Goal: Task Accomplishment & Management: Use online tool/utility

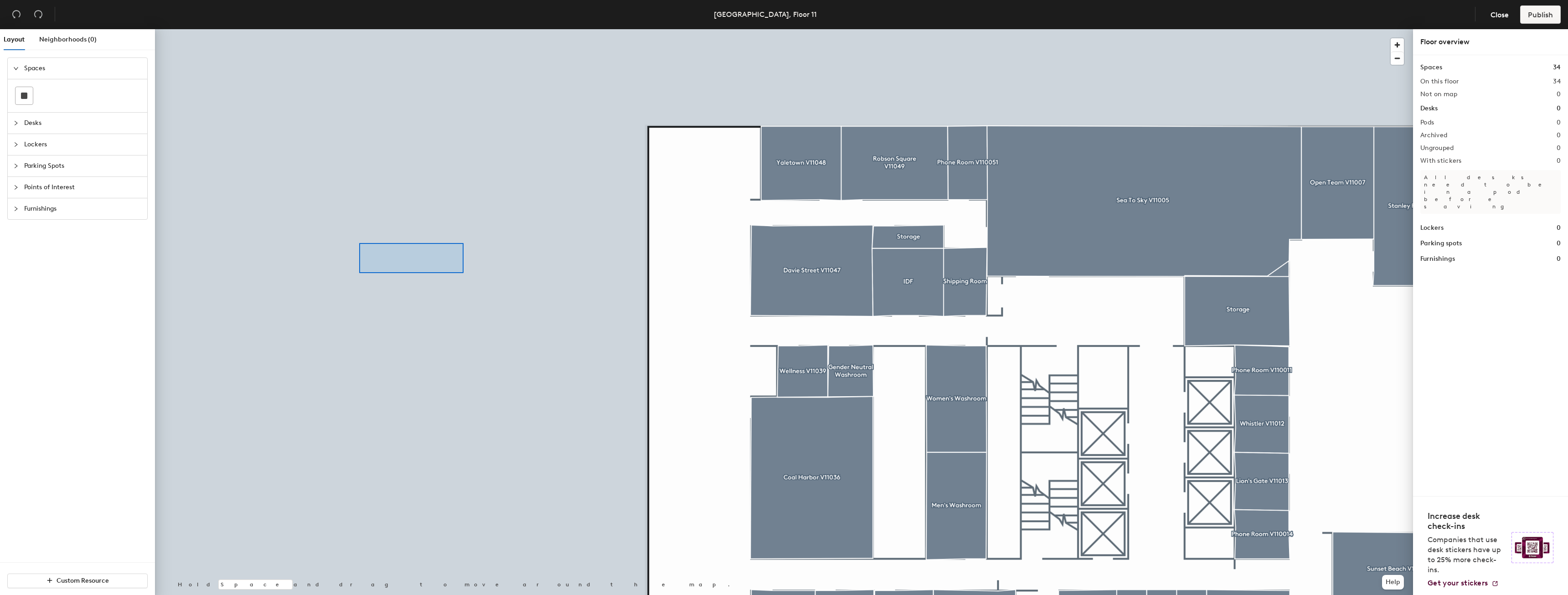
click at [360, 29] on div at bounding box center [784, 29] width 1259 height 0
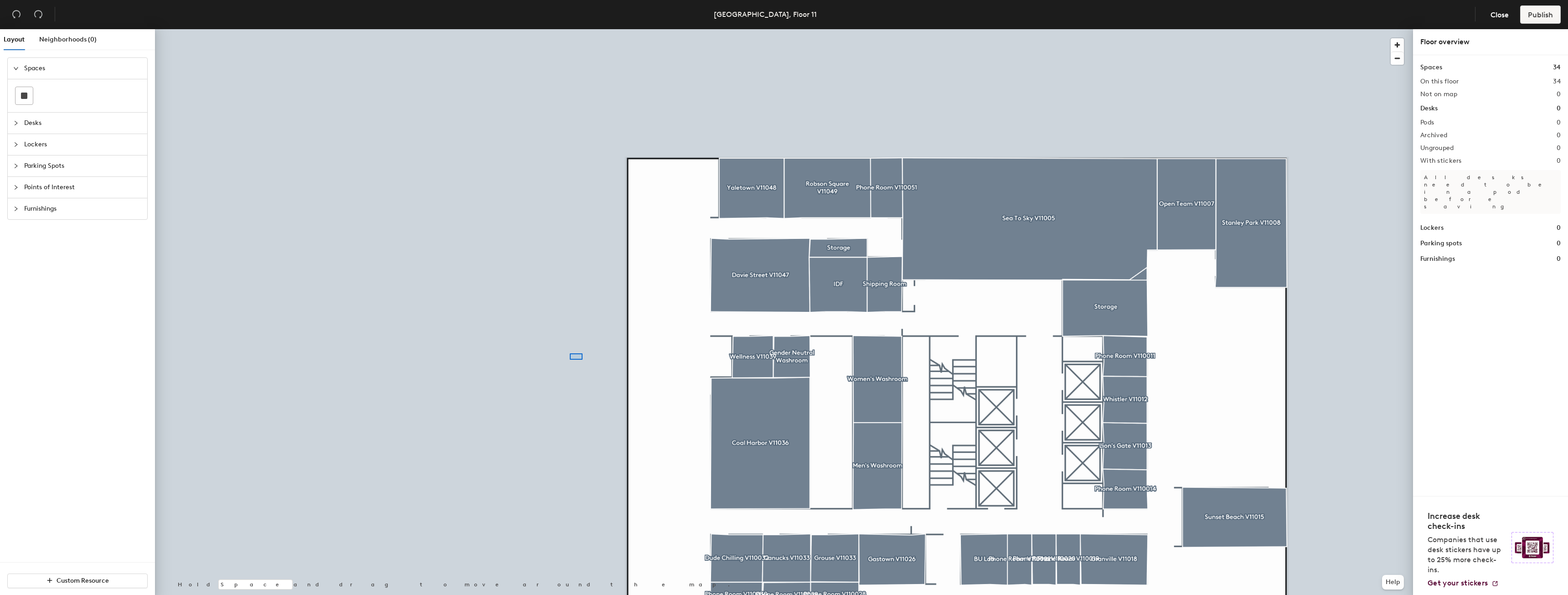
click at [498, 29] on div at bounding box center [784, 29] width 1259 height 0
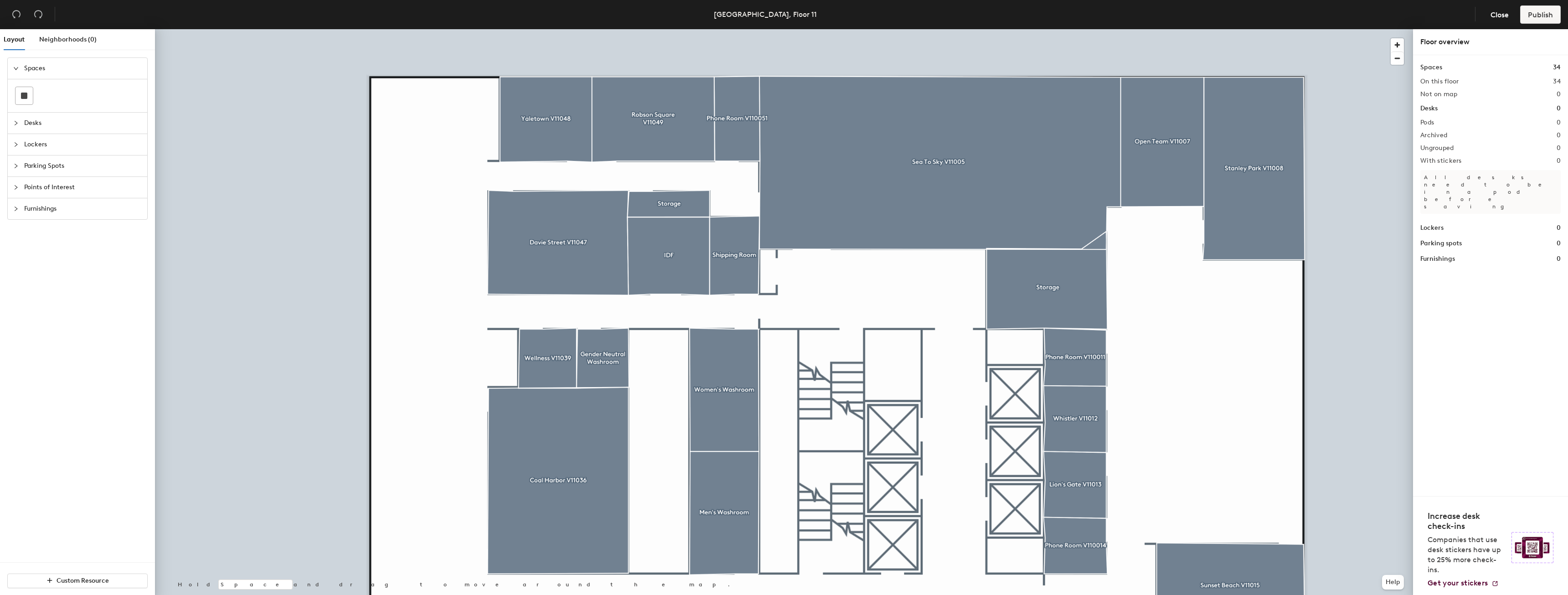
click at [53, 127] on span "Desks" at bounding box center [83, 123] width 118 height 21
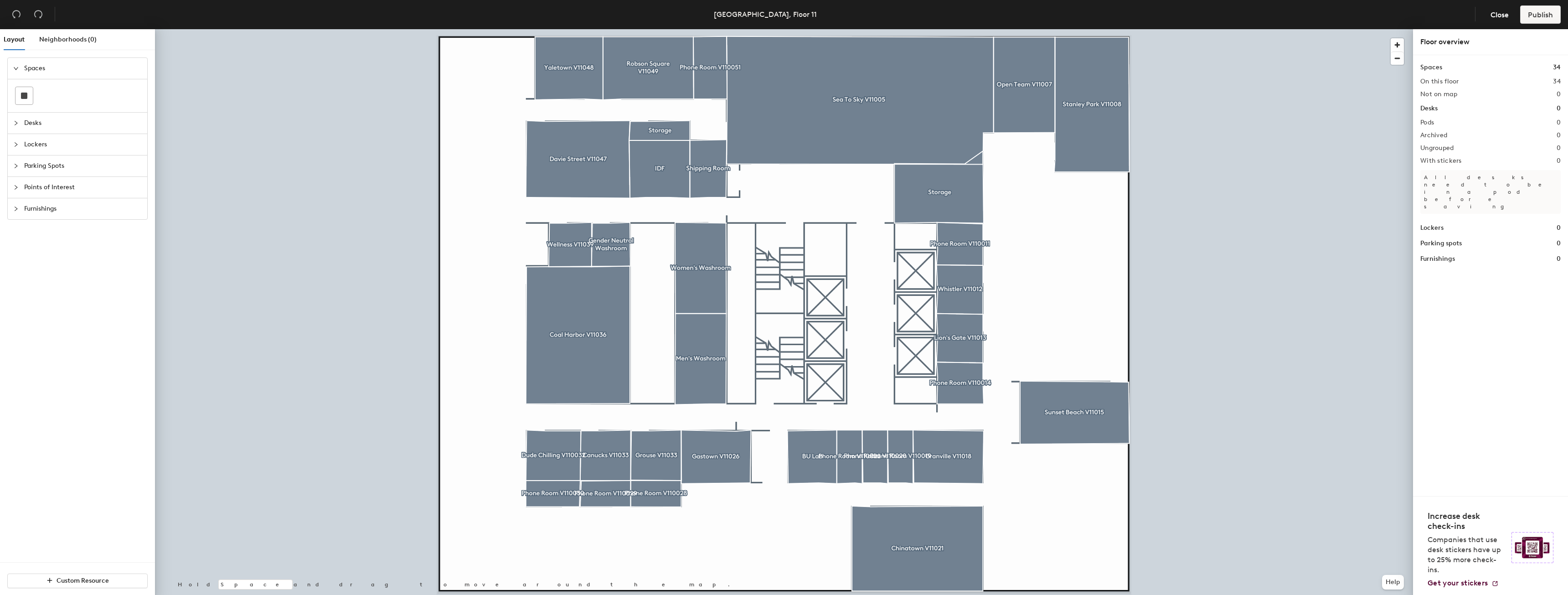
click at [38, 127] on span "Desks" at bounding box center [83, 123] width 118 height 21
click at [100, 118] on icon at bounding box center [104, 117] width 11 height 6
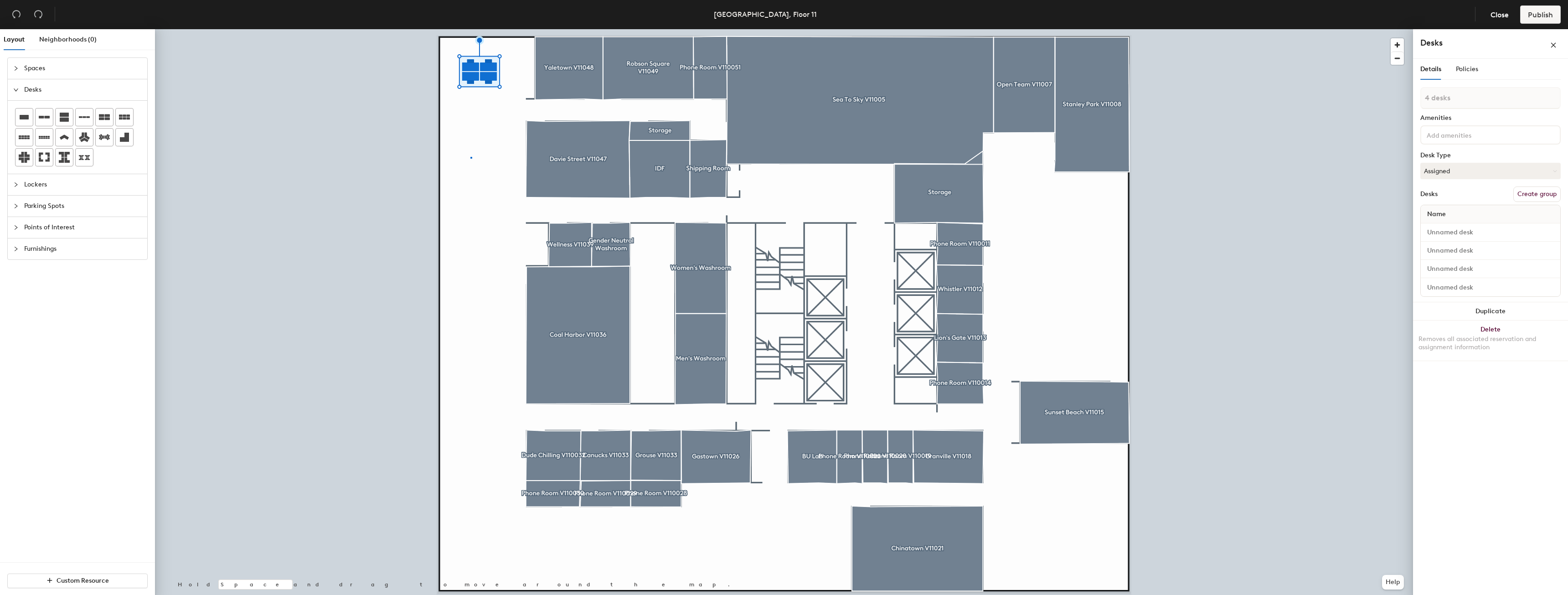
click at [471, 29] on div at bounding box center [784, 29] width 1259 height 0
click at [1484, 307] on button "Duplicate" at bounding box center [1490, 310] width 155 height 18
click at [1468, 308] on button "Duplicate" at bounding box center [1490, 311] width 155 height 18
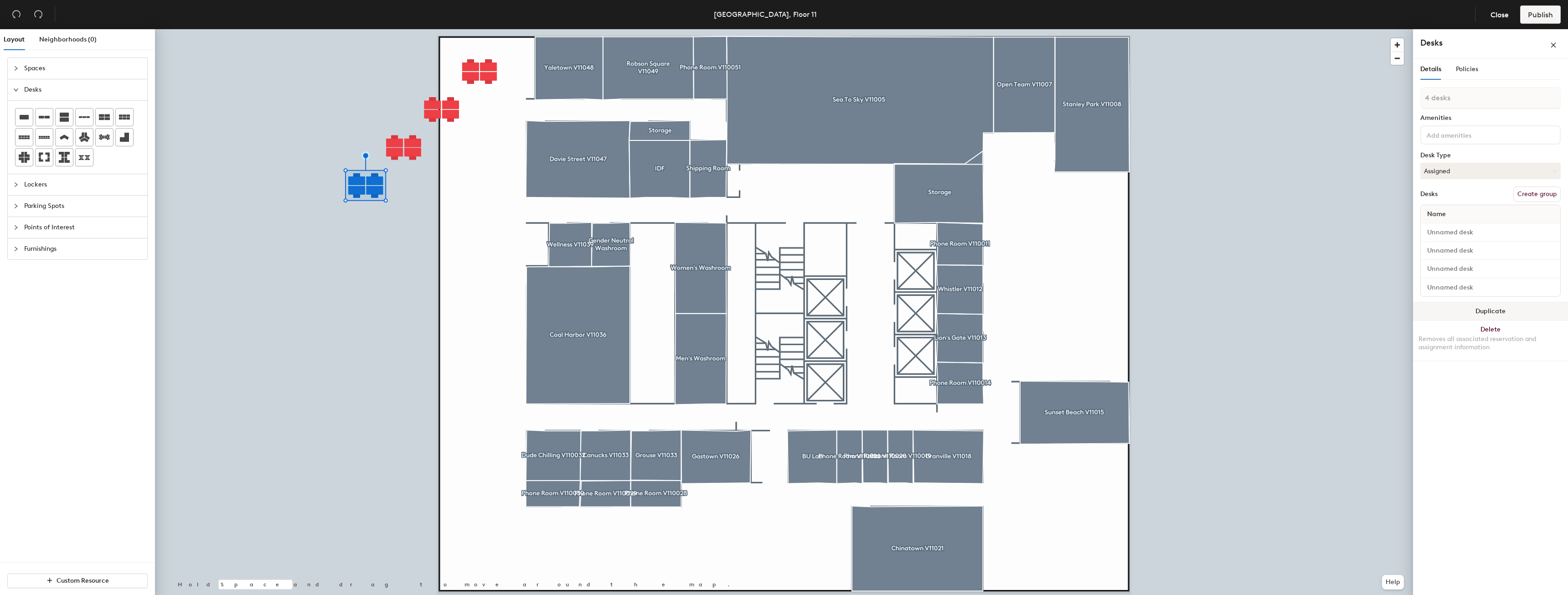
click at [1468, 308] on button "Duplicate" at bounding box center [1490, 311] width 155 height 18
click at [1468, 308] on button "Duplicate" at bounding box center [1490, 311] width 155 height 18
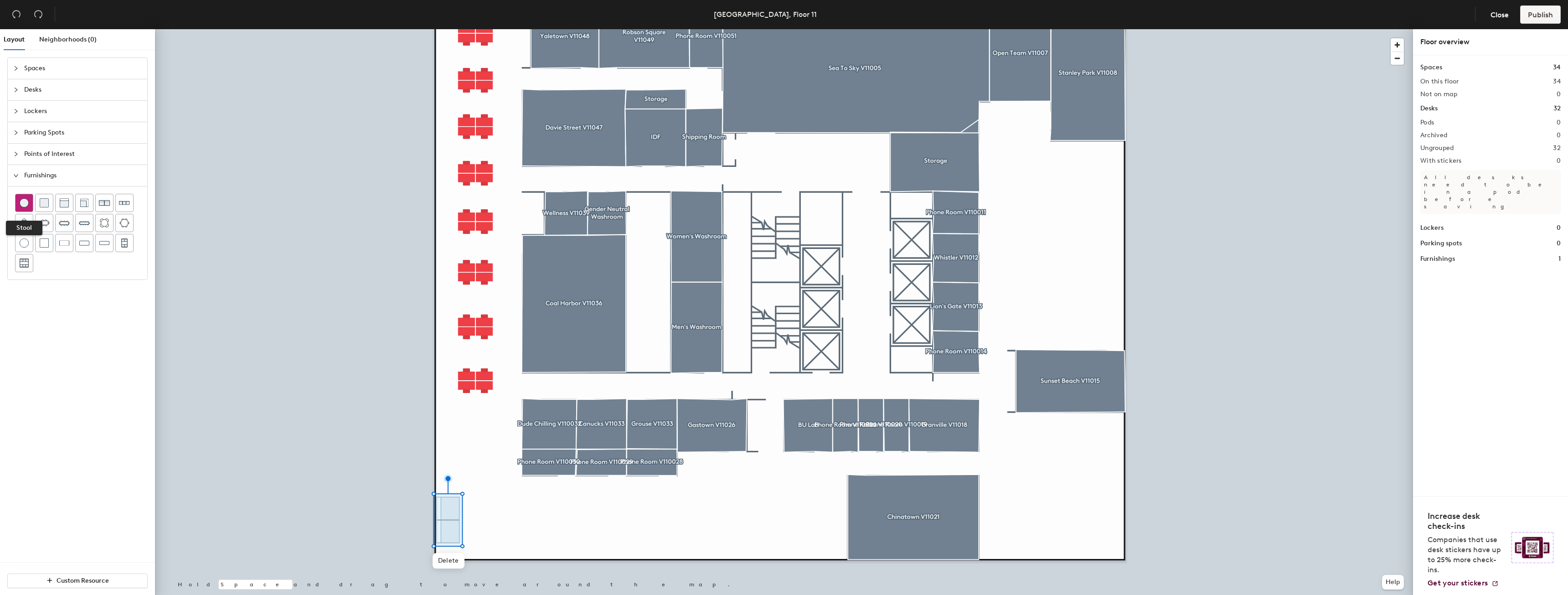
click at [23, 204] on img at bounding box center [23, 203] width 9 height 9
click at [84, 203] on img at bounding box center [84, 203] width 9 height 9
click at [496, 539] on div "Layout Neighborhoods (0) Spaces Desks Lockers Parking Spots Points of Interest …" at bounding box center [784, 314] width 1568 height 570
drag, startPoint x: 79, startPoint y: 204, endPoint x: 136, endPoint y: 259, distance: 79.2
click at [488, 29] on div at bounding box center [784, 29] width 1259 height 0
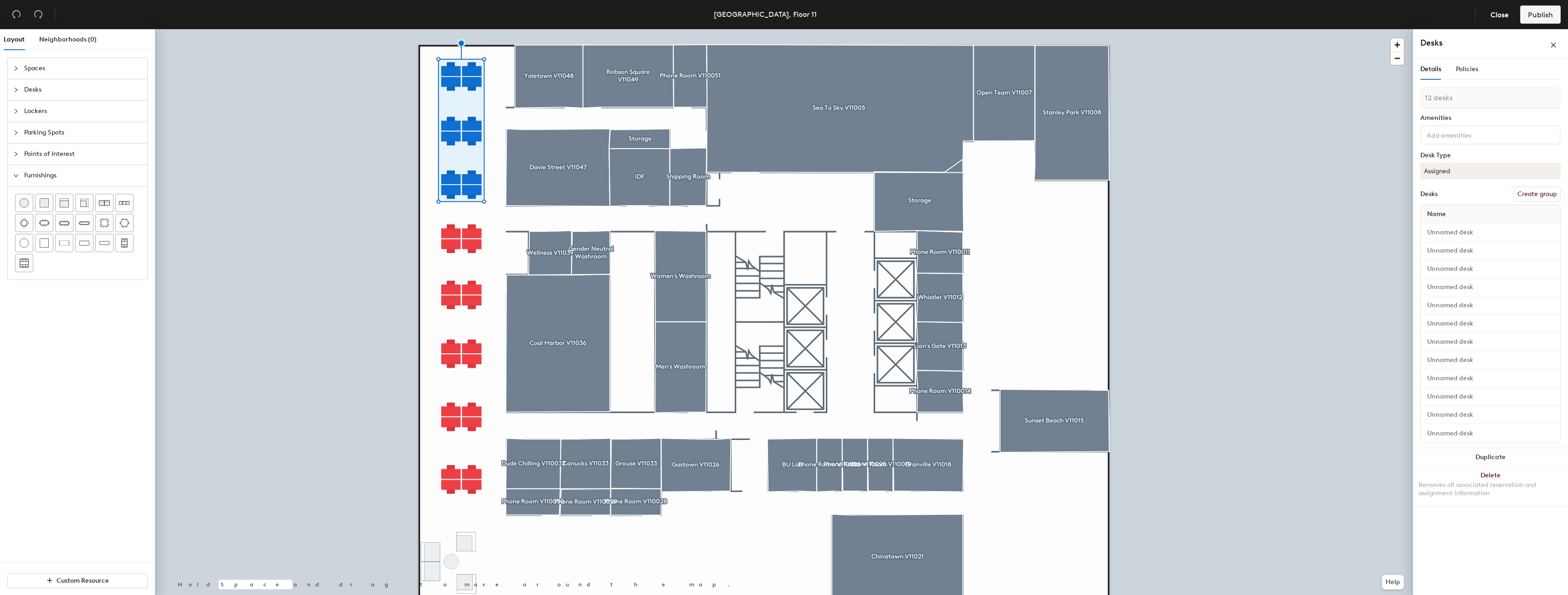
click at [1519, 192] on button "Create group" at bounding box center [1537, 194] width 48 height 16
type input "P"
type input "V11045"
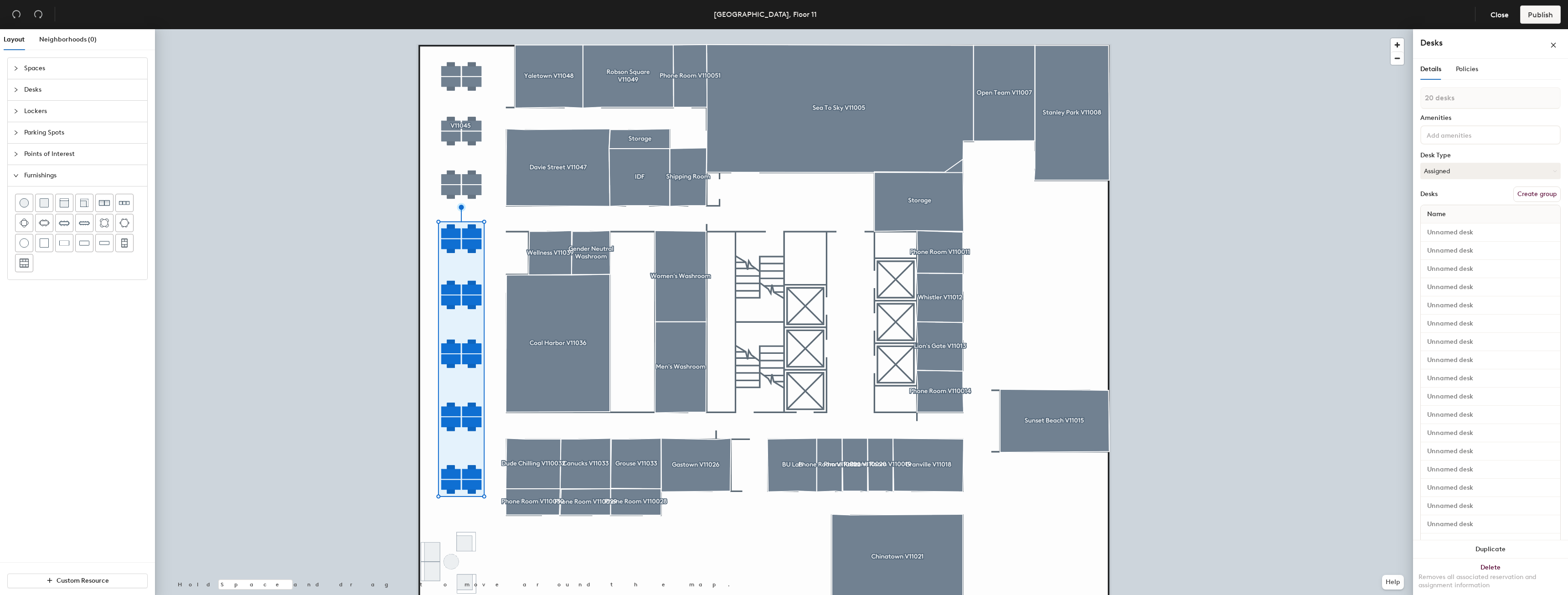
click at [1519, 195] on button "Create group" at bounding box center [1537, 194] width 48 height 16
type input "P"
type input "V11037"
click at [1553, 51] on icon "close" at bounding box center [1554, 49] width 5 height 5
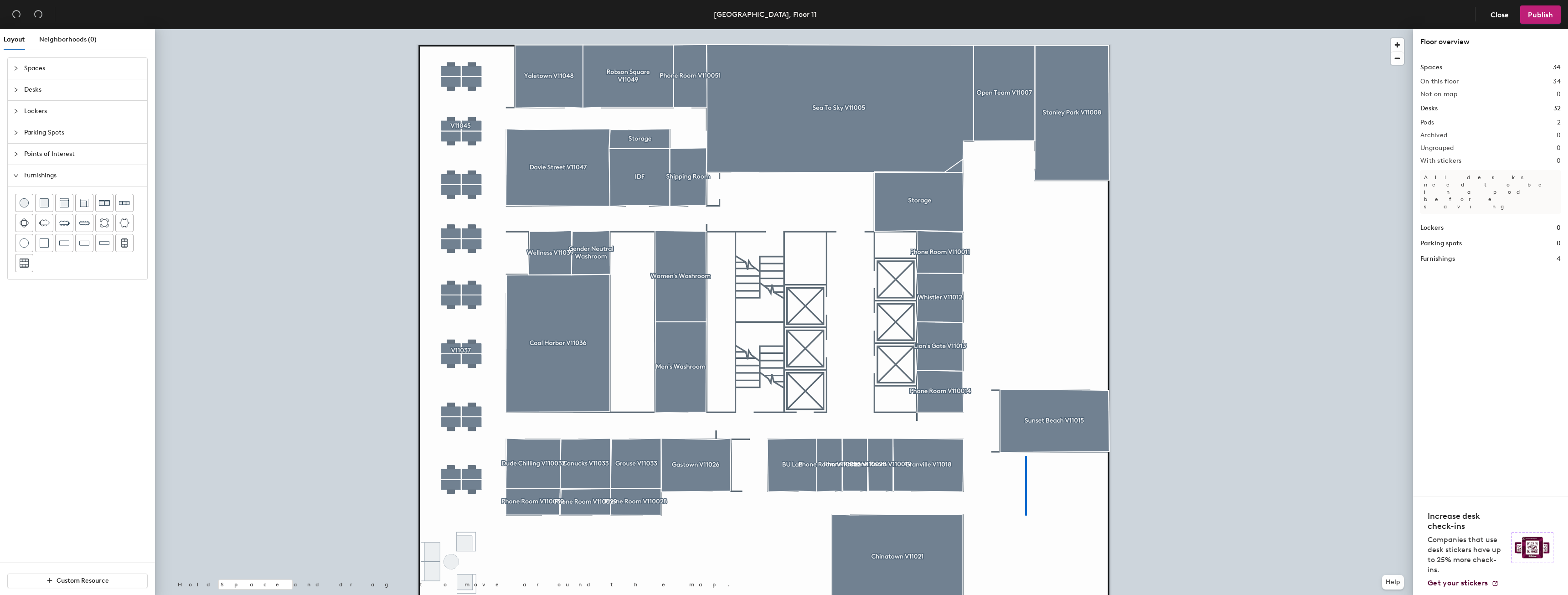
click at [1025, 29] on div at bounding box center [784, 29] width 1259 height 0
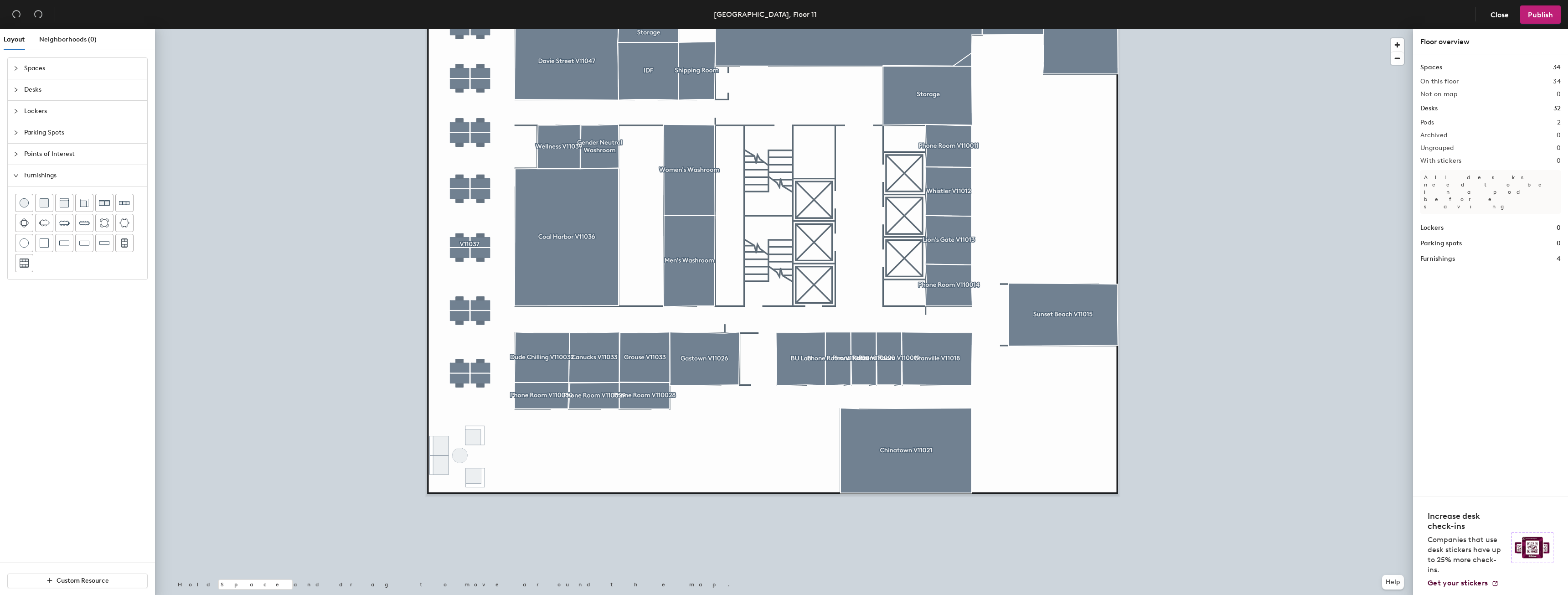
click at [473, 29] on div at bounding box center [784, 29] width 1259 height 0
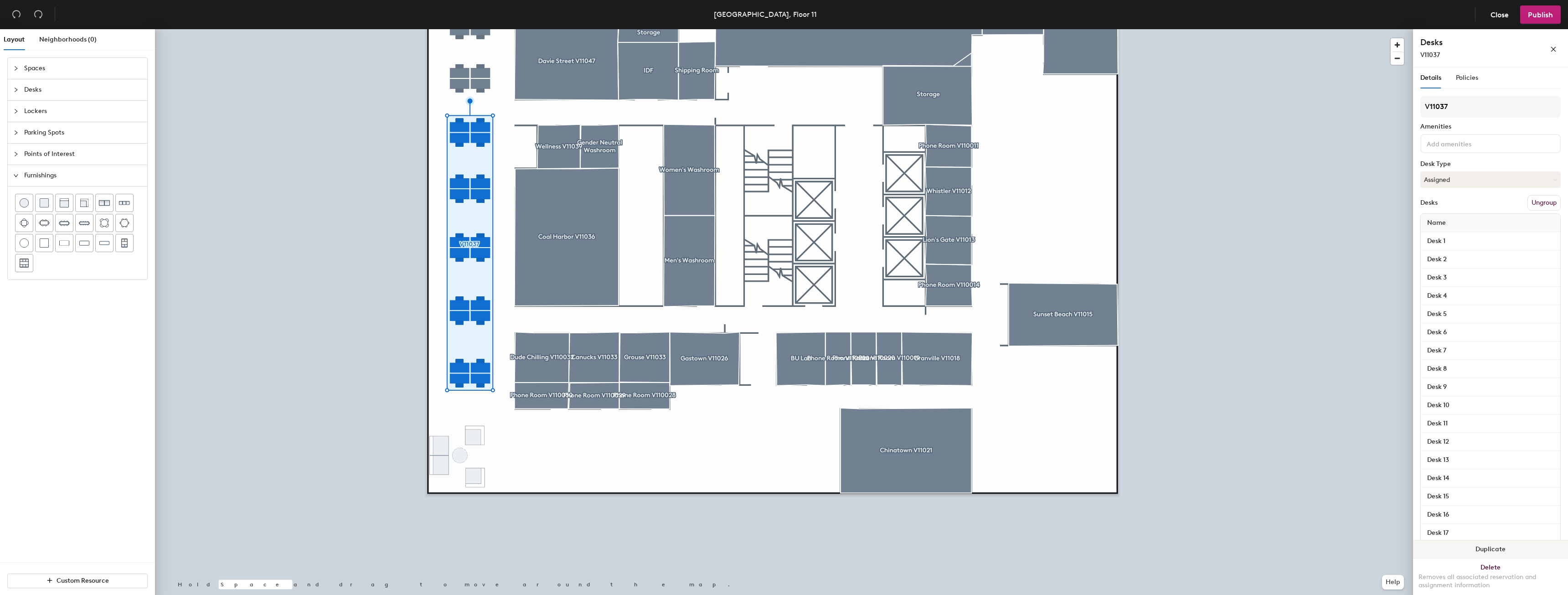
click at [1491, 549] on button "Duplicate" at bounding box center [1490, 550] width 155 height 18
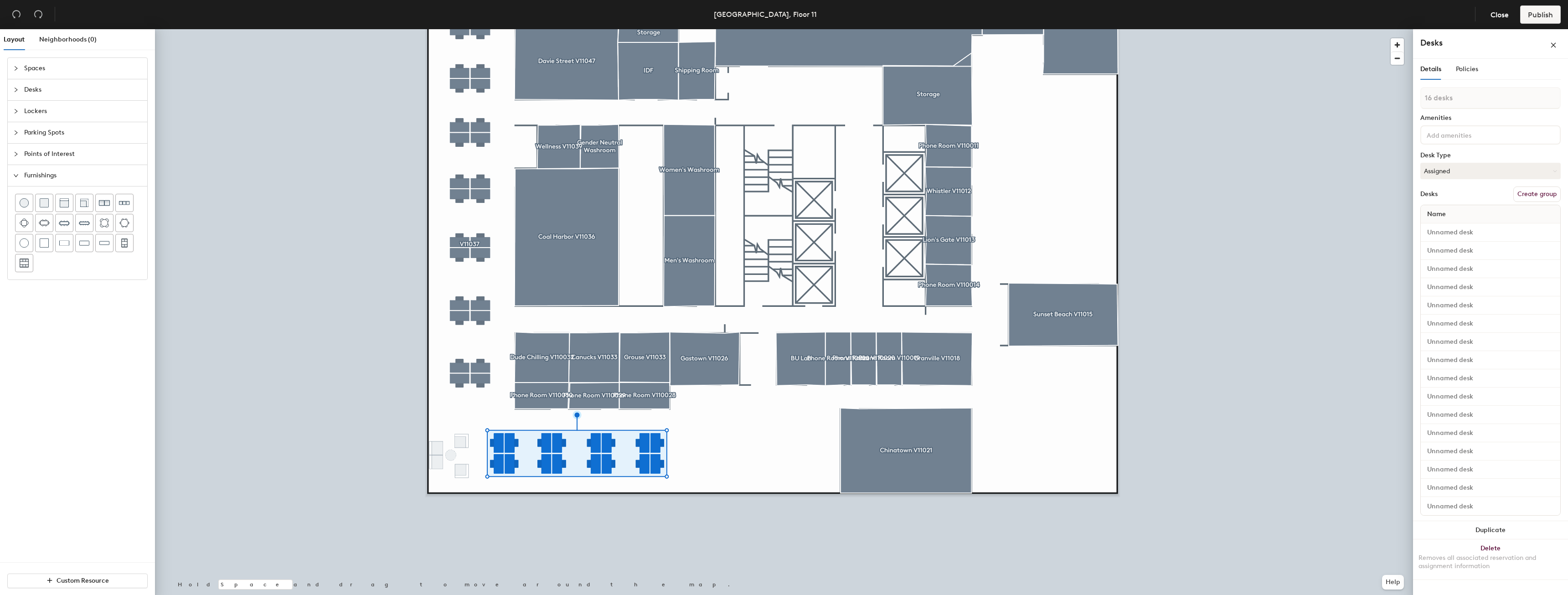
click at [1520, 193] on button "Create group" at bounding box center [1537, 194] width 48 height 16
type input "P"
type input "V11027"
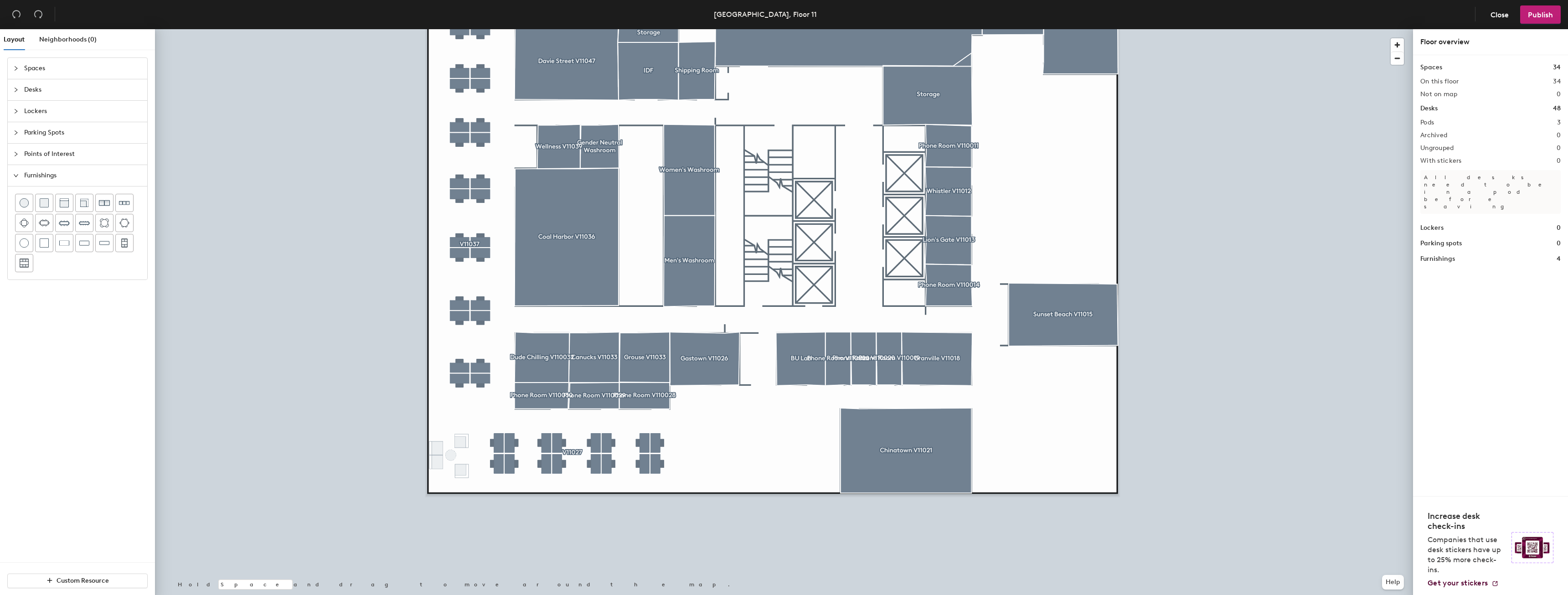
click at [33, 87] on span "Desks" at bounding box center [83, 90] width 118 height 21
click at [122, 117] on icon at bounding box center [124, 117] width 11 height 5
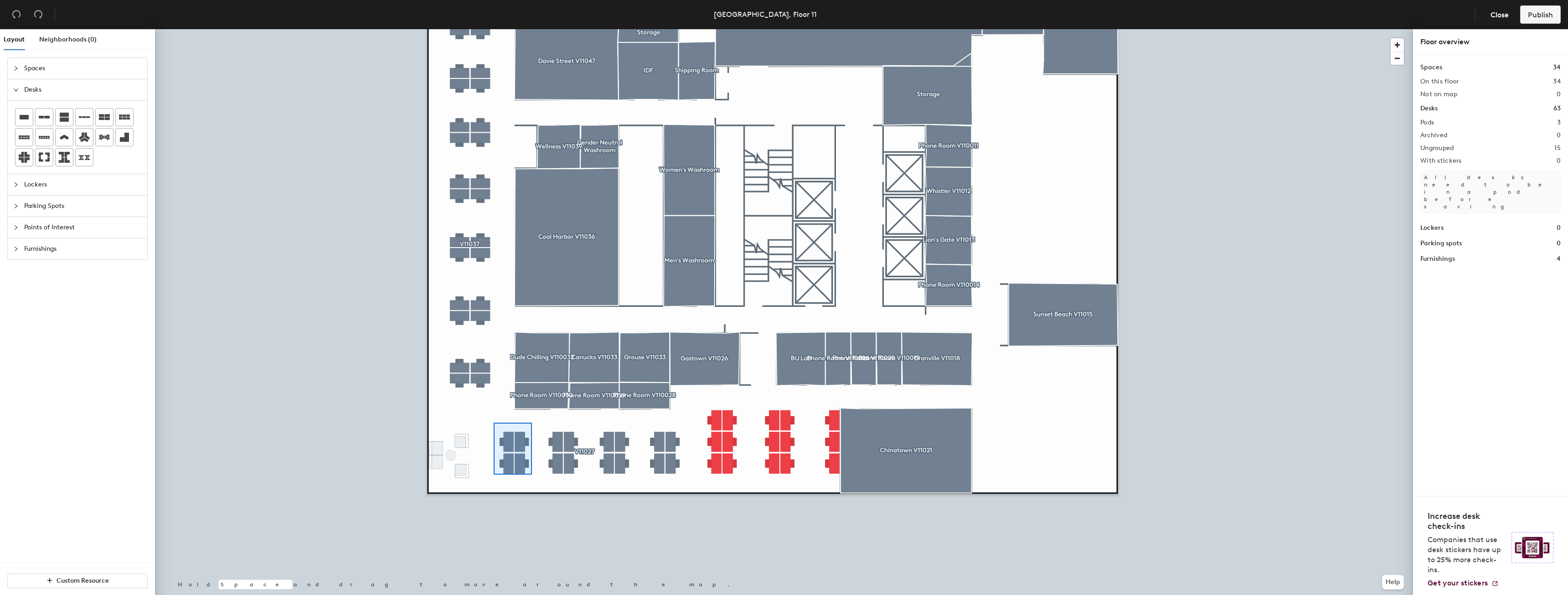
click at [530, 29] on div at bounding box center [784, 29] width 1259 height 0
click at [536, 29] on div at bounding box center [784, 29] width 1259 height 0
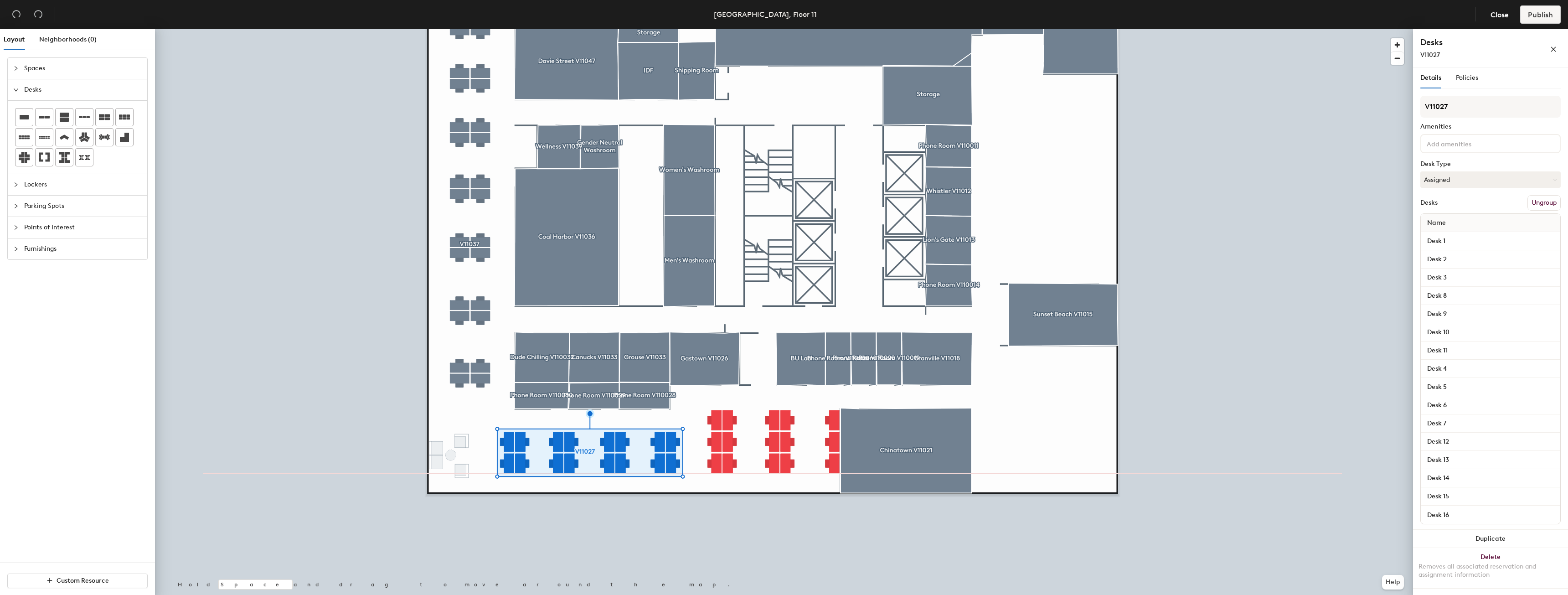
click at [710, 29] on div at bounding box center [784, 29] width 1259 height 0
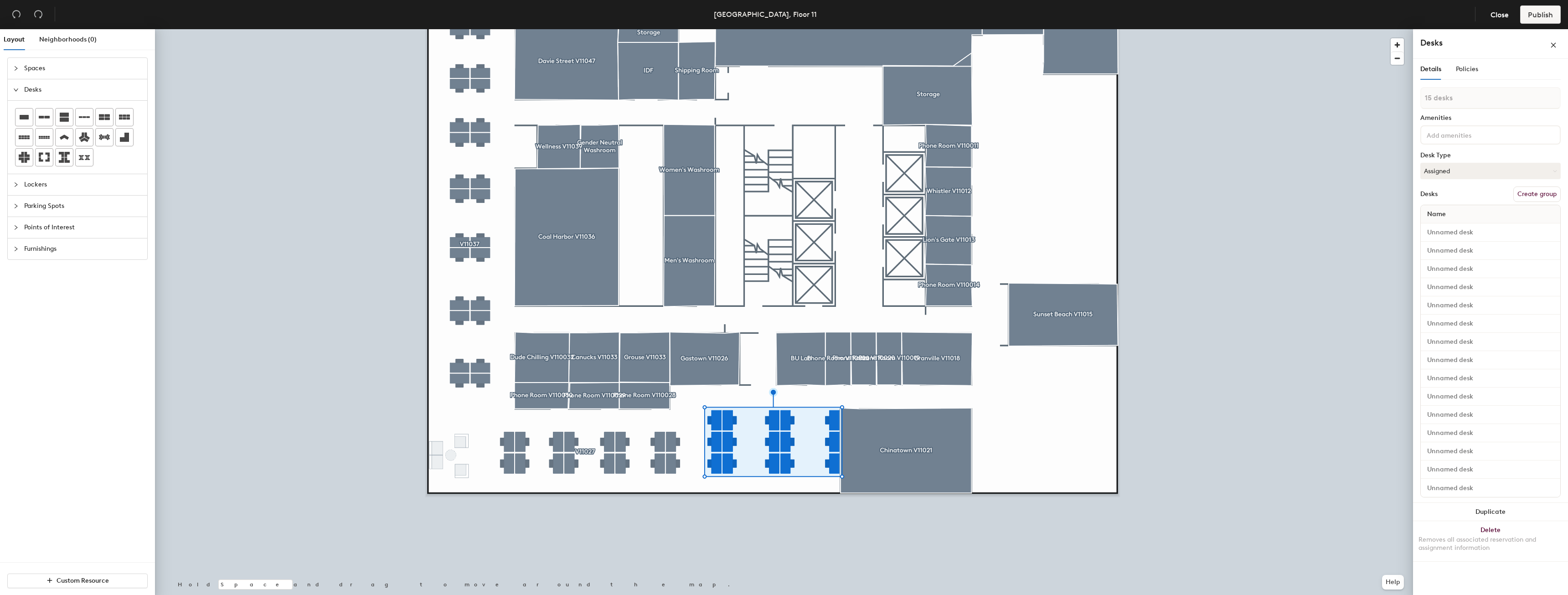
click at [1541, 192] on button "Create group" at bounding box center [1537, 194] width 48 height 16
type input "P"
type input "V11025"
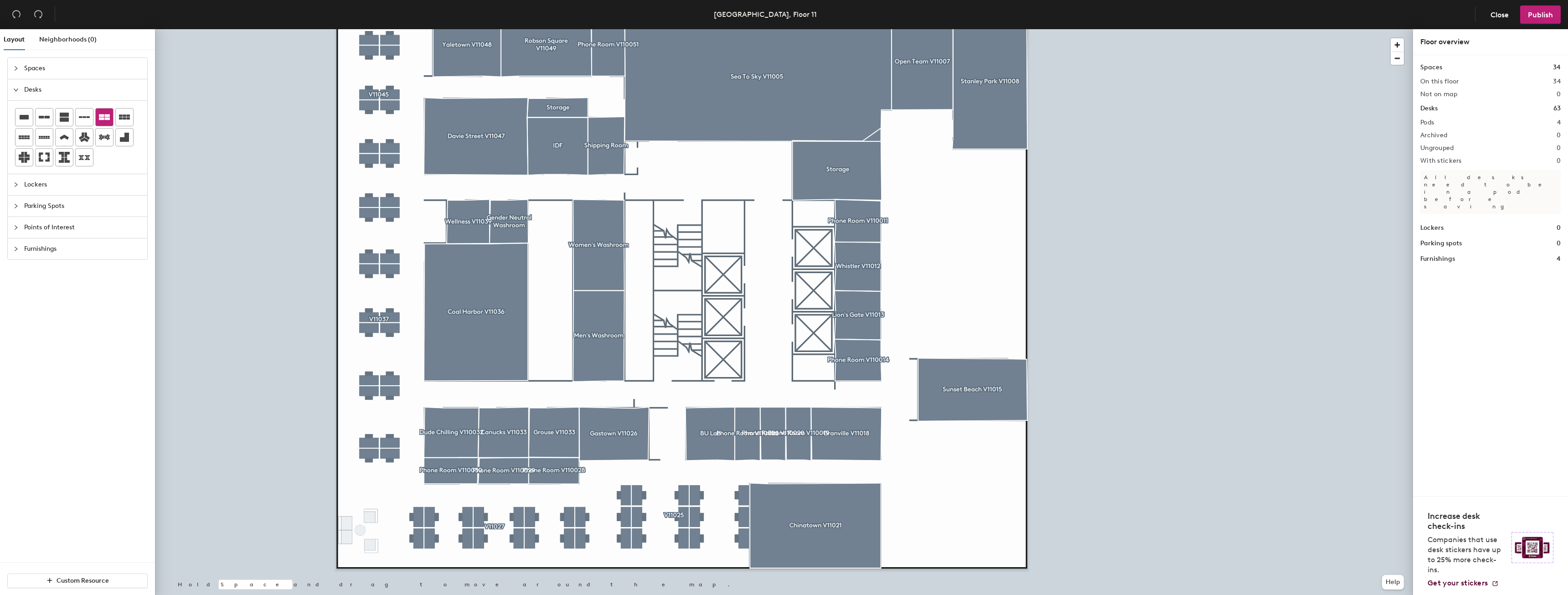
click at [99, 120] on icon at bounding box center [104, 117] width 11 height 11
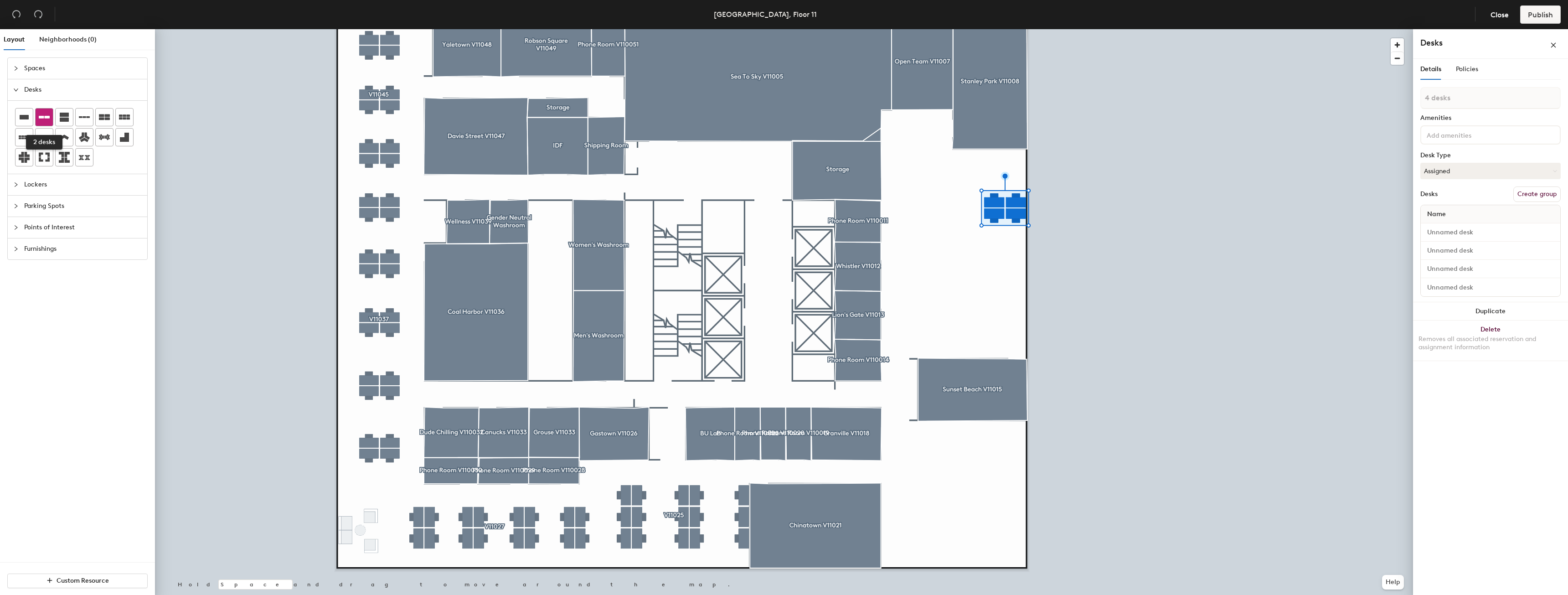
click at [48, 119] on icon at bounding box center [43, 117] width 11 height 11
click at [1479, 271] on button "Duplicate" at bounding box center [1490, 275] width 155 height 18
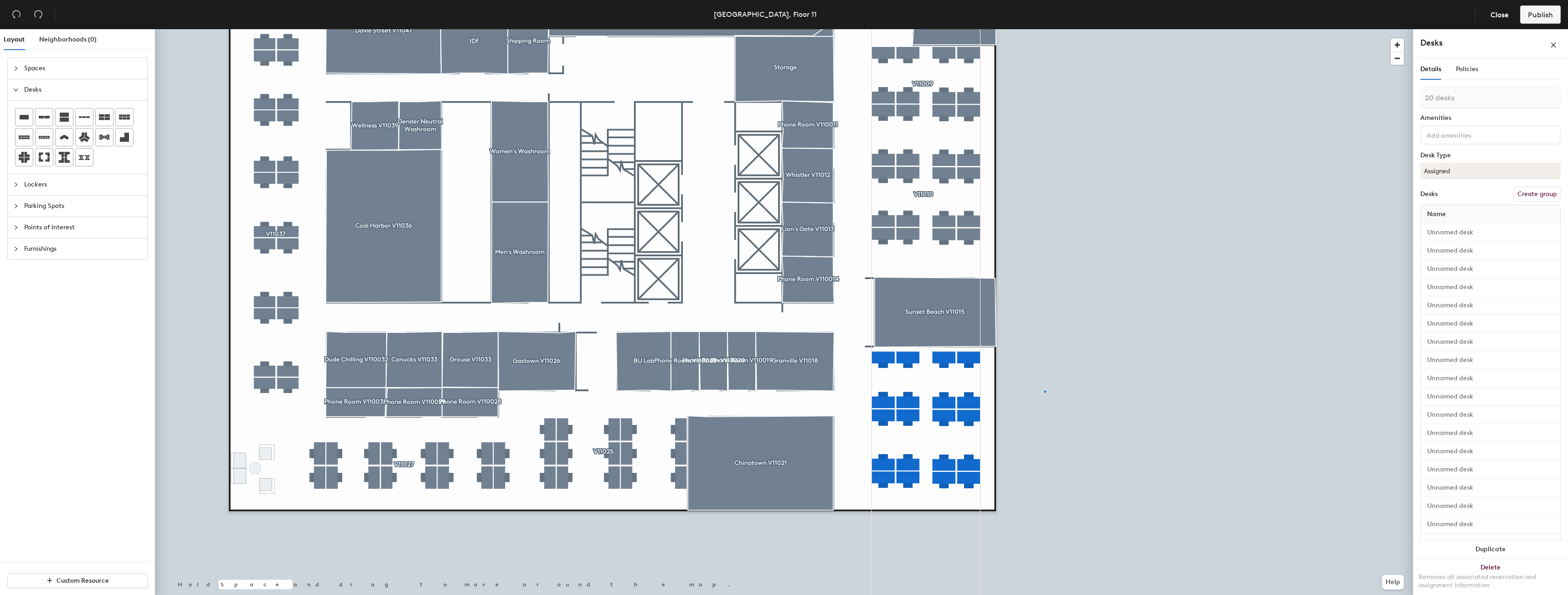
click at [1045, 29] on div at bounding box center [784, 29] width 1259 height 0
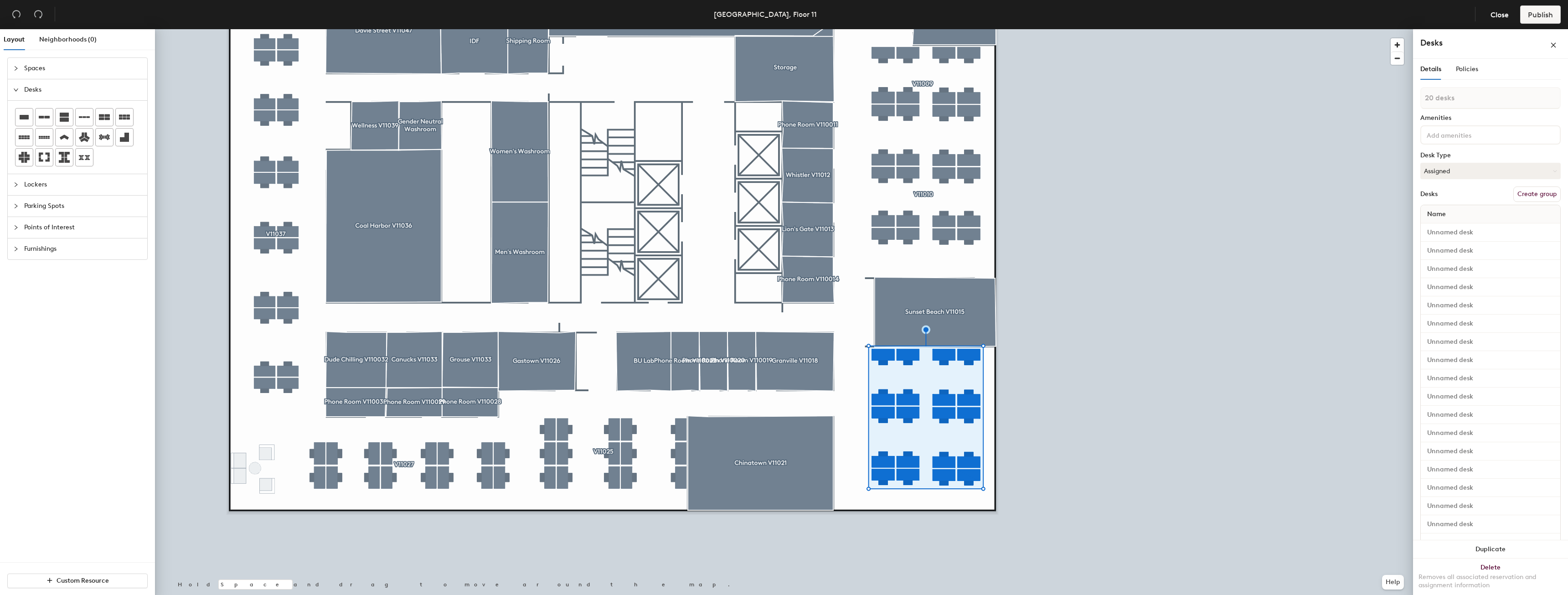
click at [1522, 192] on button "Create group" at bounding box center [1537, 194] width 48 height 16
type input "P"
type input "V11017"
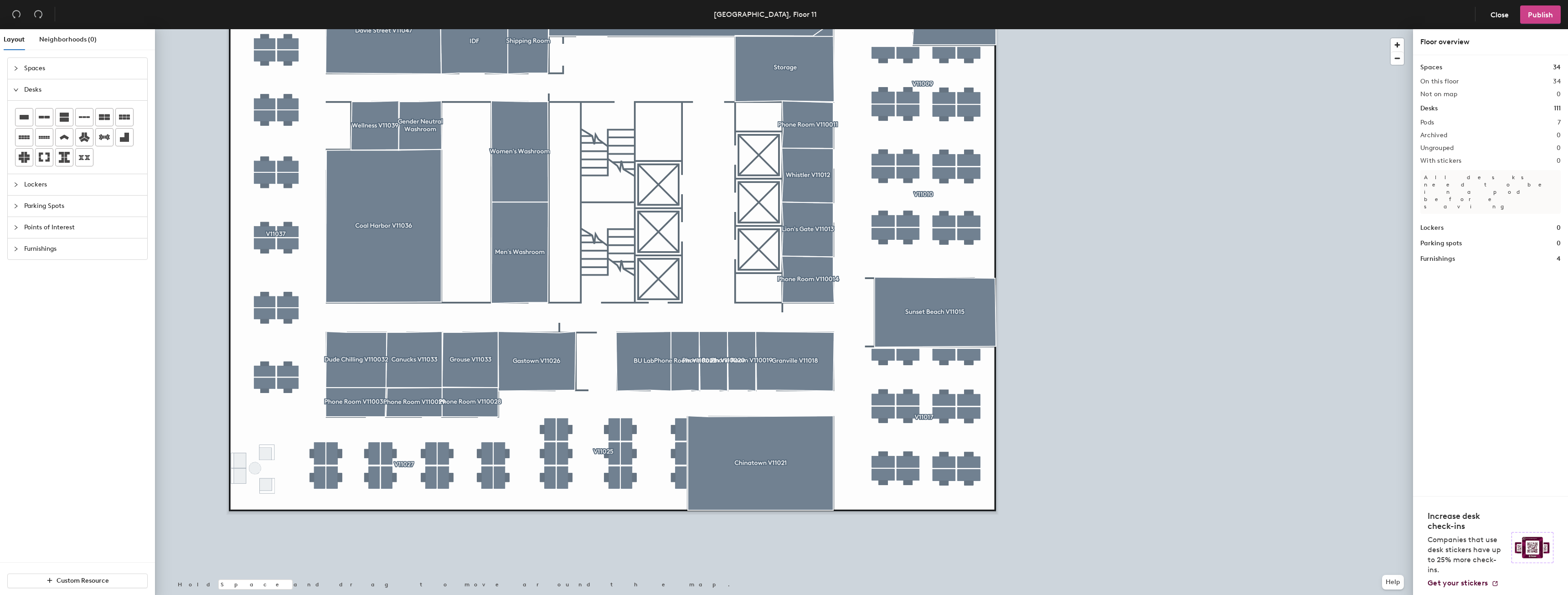
click at [1556, 18] on button "Publish" at bounding box center [1540, 15] width 41 height 18
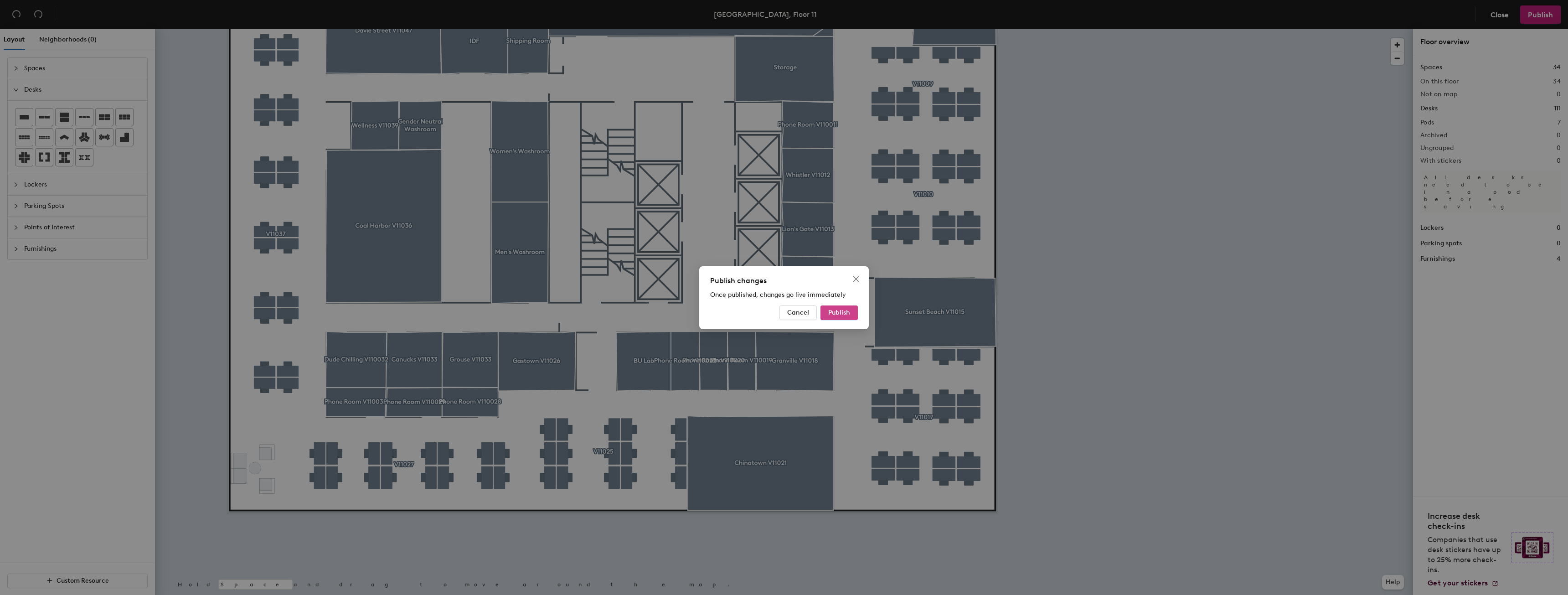
click at [848, 310] on span "Publish" at bounding box center [840, 312] width 22 height 8
